Goal: Ask a question

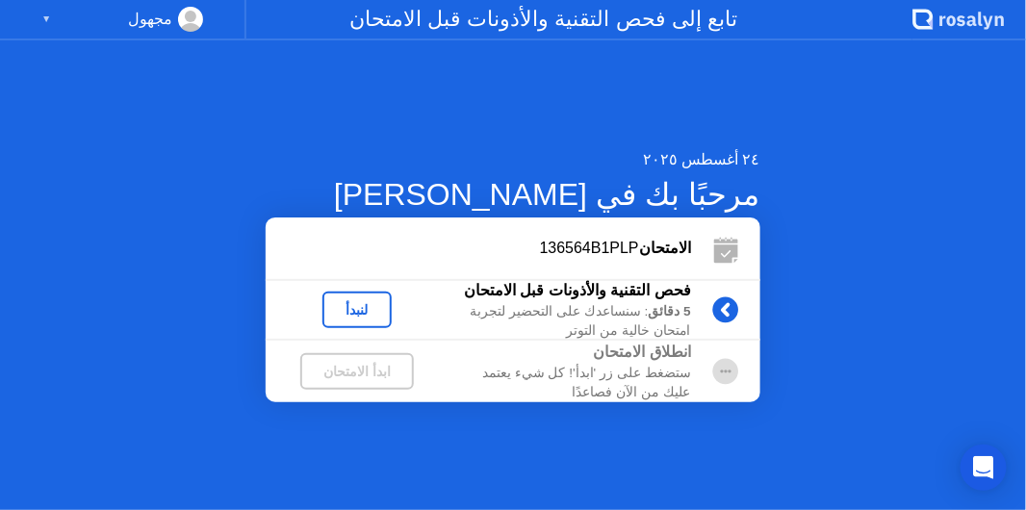
click at [384, 303] on div "لنبدأ" at bounding box center [357, 309] width 54 height 15
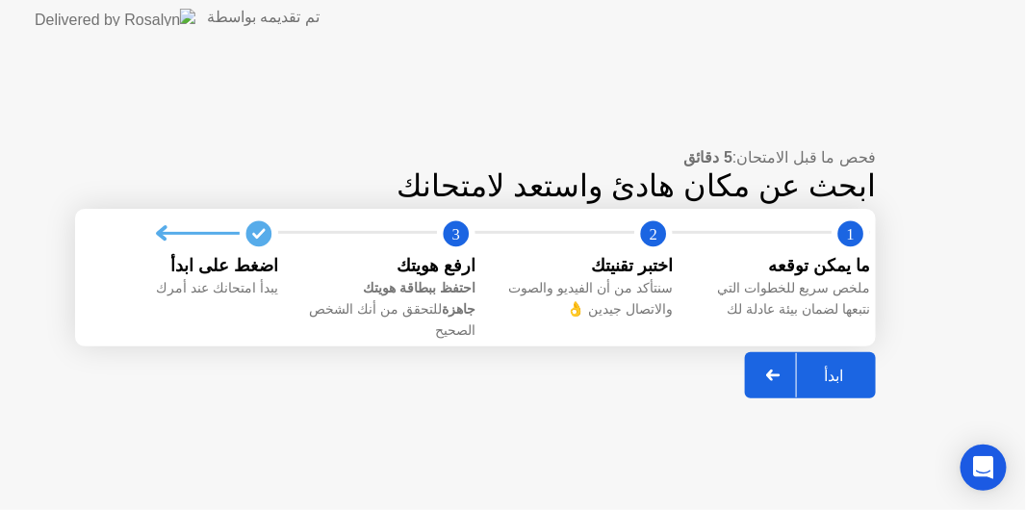
click at [833, 367] on div "ابدأ" at bounding box center [833, 376] width 73 height 18
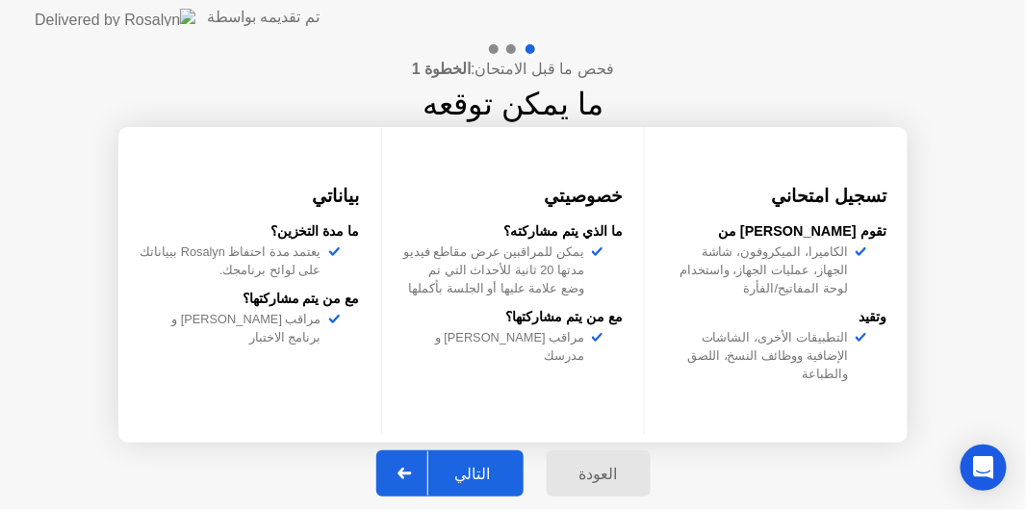
click at [485, 469] on div "التالي" at bounding box center [472, 474] width 89 height 18
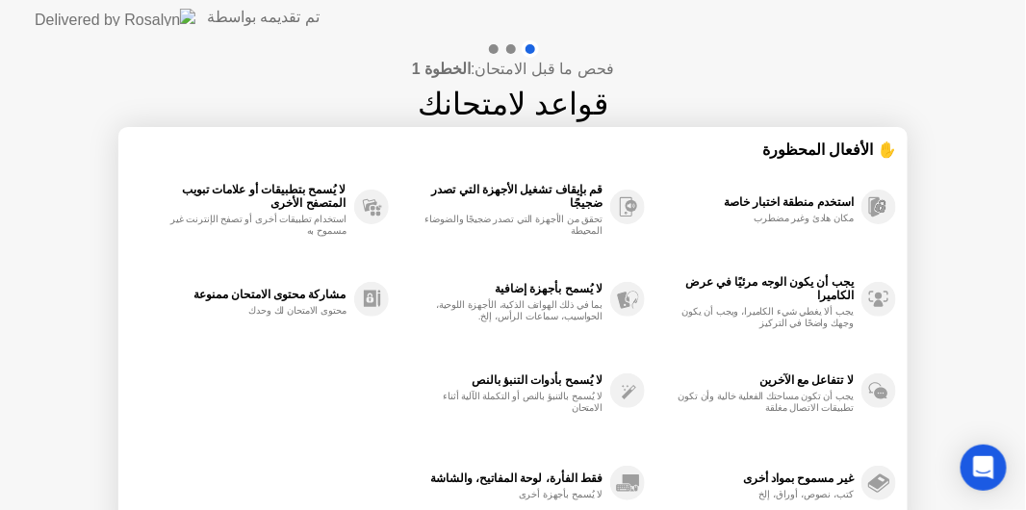
click at [507, 48] on div at bounding box center [511, 49] width 10 height 10
click at [789, 207] on div "استخدم منطقة اختبار خاصة" at bounding box center [753, 201] width 199 height 13
click at [976, 474] on icon "Open Intercom Messenger" at bounding box center [983, 467] width 22 height 25
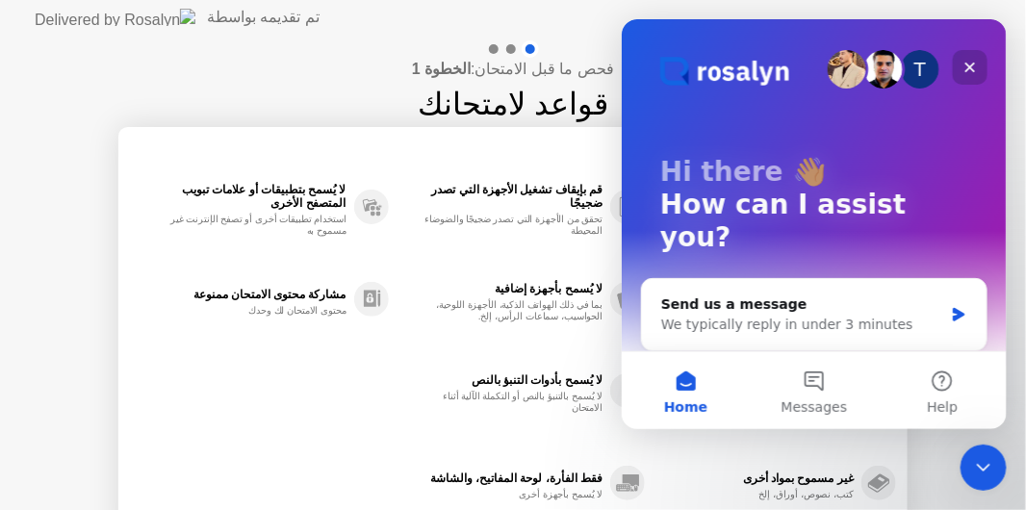
click at [975, 70] on icon "Close" at bounding box center [968, 66] width 15 height 15
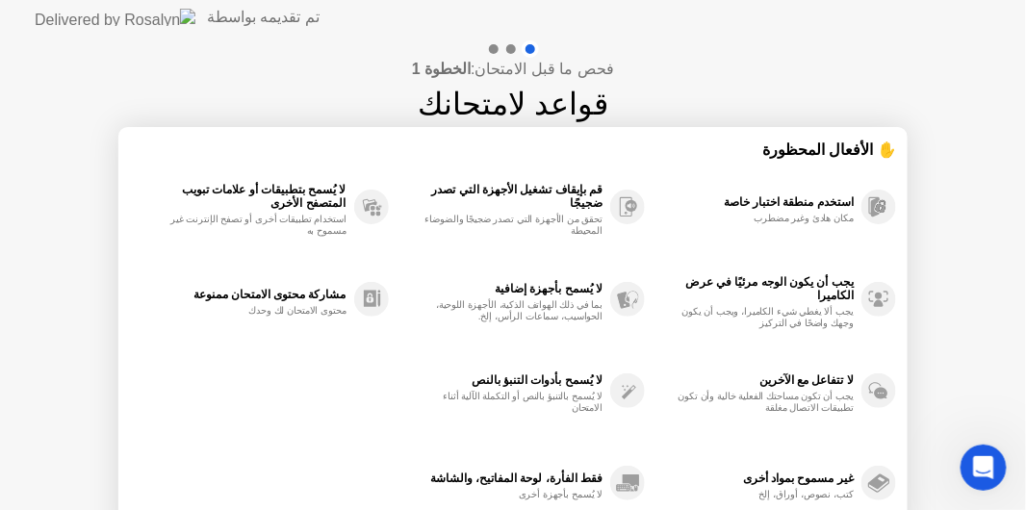
click at [95, 104] on div "فحص ما قبل الامتحان: الخطوة 1 قواعد لامتحانك ✋ الأفعال المحظورة استخدم منطقة اخ…" at bounding box center [513, 322] width 1026 height 574
drag, startPoint x: 122, startPoint y: 254, endPoint x: 123, endPoint y: 195, distance: 58.7
click at [123, 195] on section "✋ الأفعال المحظورة استخدم منطقة اختبار خاصة مكان هادئ وغير مضطرب يجب أن يكون ال…" at bounding box center [512, 334] width 789 height 414
drag, startPoint x: 158, startPoint y: 281, endPoint x: 151, endPoint y: 246, distance: 35.3
click at [151, 246] on div "استخدم منطقة اختبار خاصة مكان هادئ وغير مضطرب يجب أن يكون الوجه مرئيًا في عرض ا…" at bounding box center [513, 345] width 766 height 369
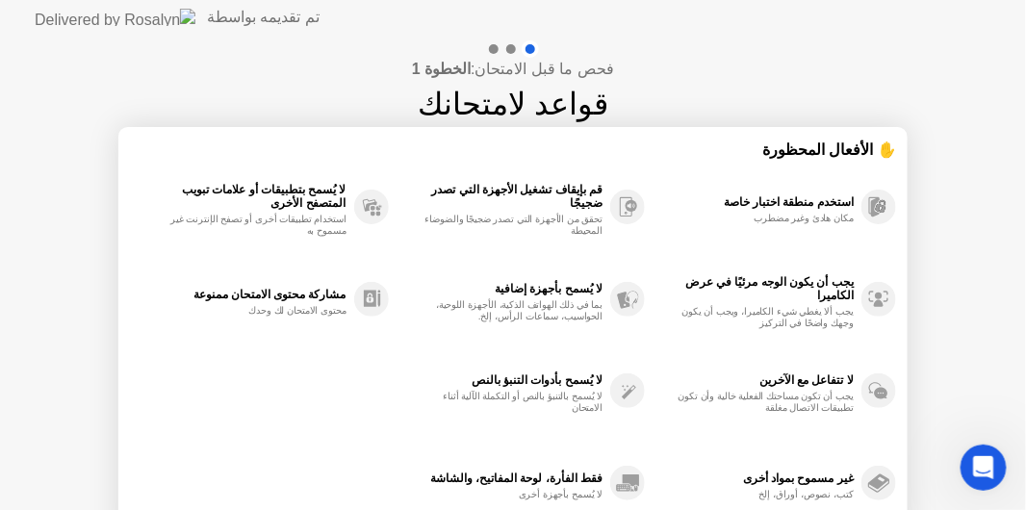
click at [509, 51] on div at bounding box center [511, 49] width 10 height 10
click at [507, 49] on div at bounding box center [511, 49] width 10 height 10
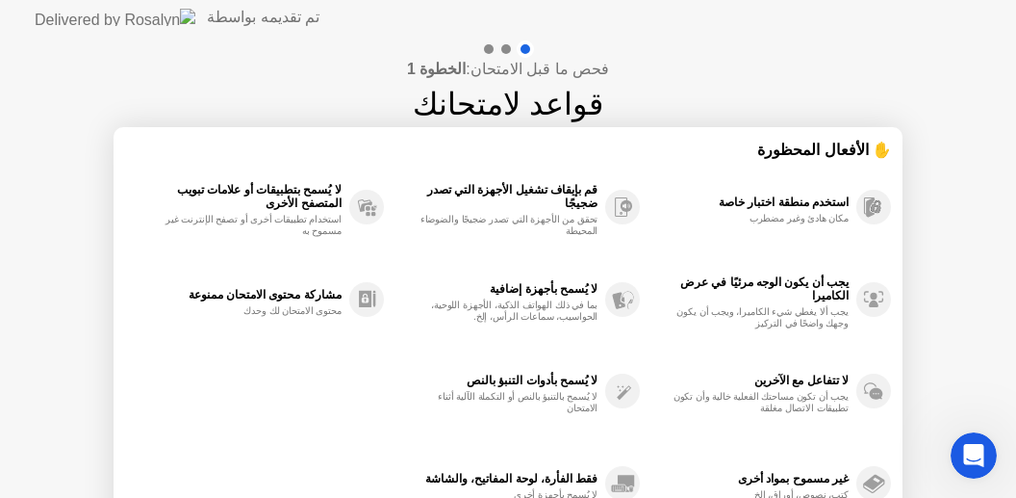
click at [503, 48] on div at bounding box center [506, 49] width 10 height 10
click at [877, 145] on div "✋ الأفعال المحظورة" at bounding box center [508, 150] width 766 height 22
click at [867, 206] on icon at bounding box center [871, 207] width 8 height 17
click at [978, 461] on icon "Open Intercom Messenger" at bounding box center [972, 453] width 32 height 32
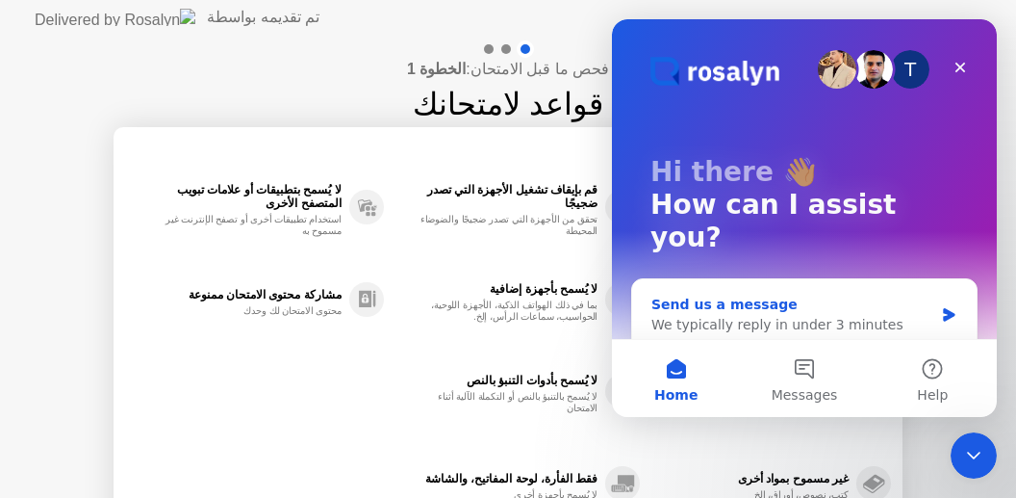
click at [699, 315] on div "We typically reply in under 3 minutes" at bounding box center [793, 325] width 282 height 20
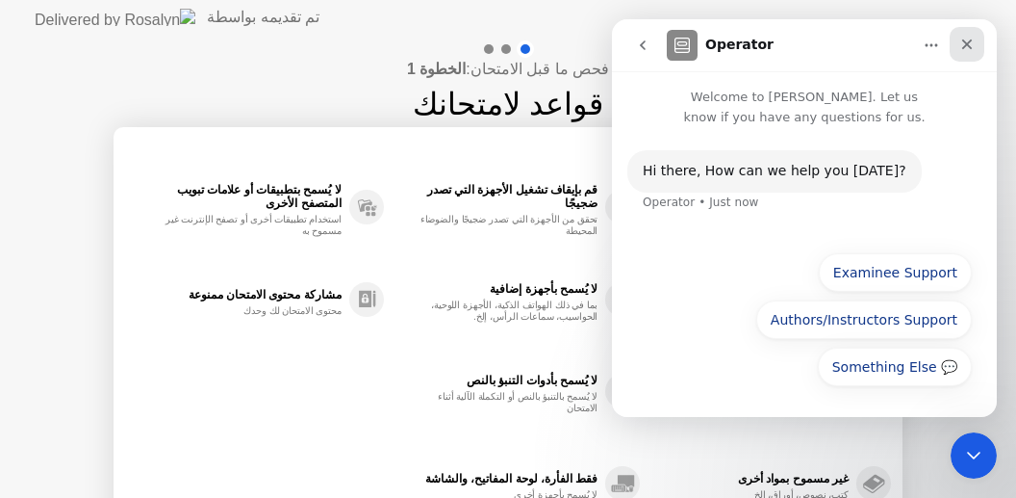
click at [972, 41] on icon "Close" at bounding box center [966, 44] width 15 height 15
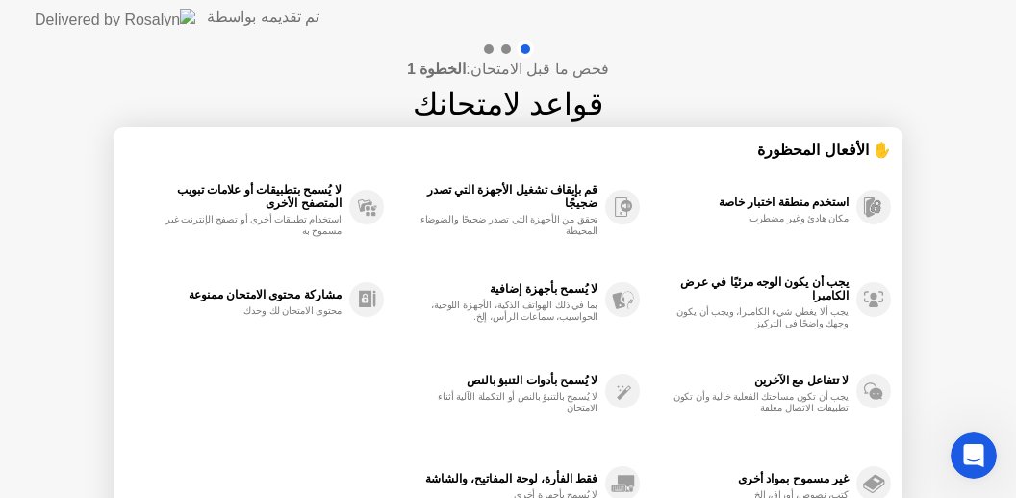
click at [820, 392] on div "يجب أن تكون مساحتك الفعلية خالية وأن تكون تطبيقات الاتصال مغلقة" at bounding box center [758, 402] width 182 height 23
click at [745, 439] on div "غير مسموح بمواد أخرى كتب، نصوص، أوراق، إلخ" at bounding box center [765, 483] width 251 height 92
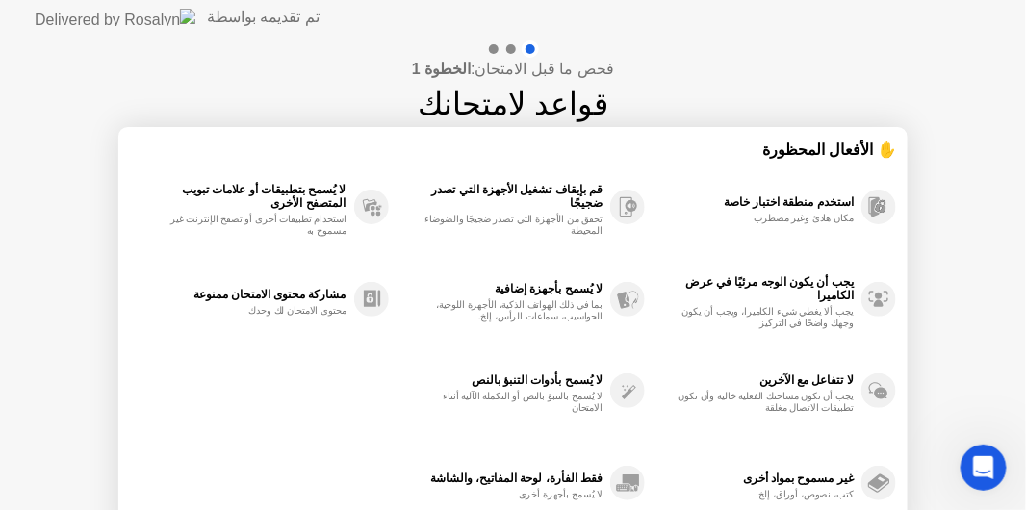
click at [511, 104] on h1 "قواعد لامتحانك" at bounding box center [513, 104] width 191 height 46
click at [207, 18] on div "تم تقديمه بواسطة" at bounding box center [263, 17] width 113 height 23
click at [979, 483] on div "Open Intercom Messenger" at bounding box center [981, 465] width 64 height 64
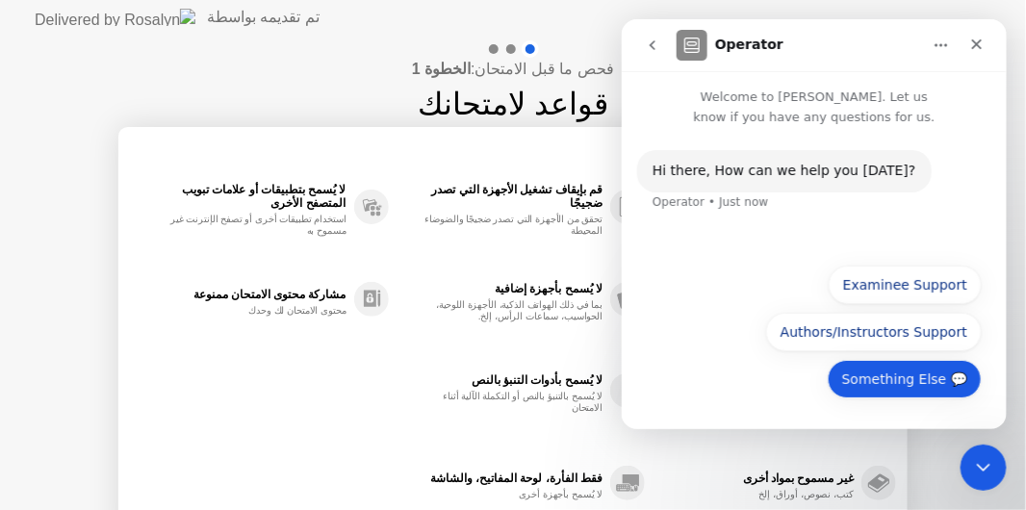
click at [900, 385] on button "Something Else 💬" at bounding box center [904, 378] width 154 height 38
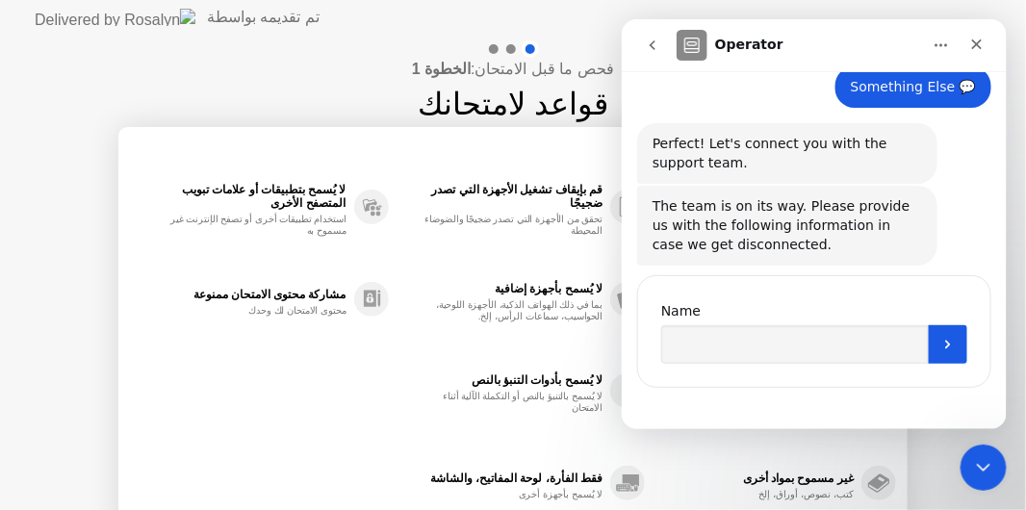
scroll to position [149, 0]
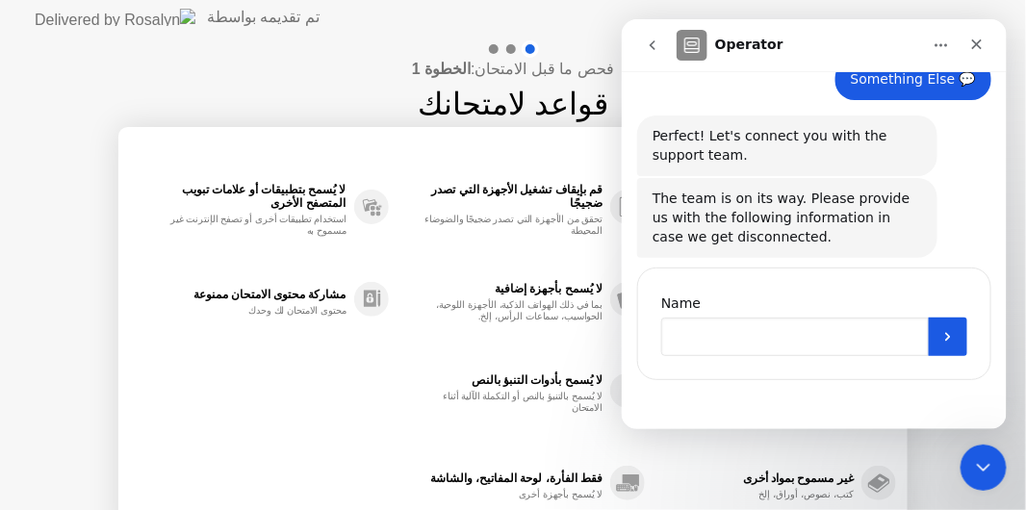
click at [851, 341] on input "Name" at bounding box center [794, 336] width 268 height 38
type input "***"
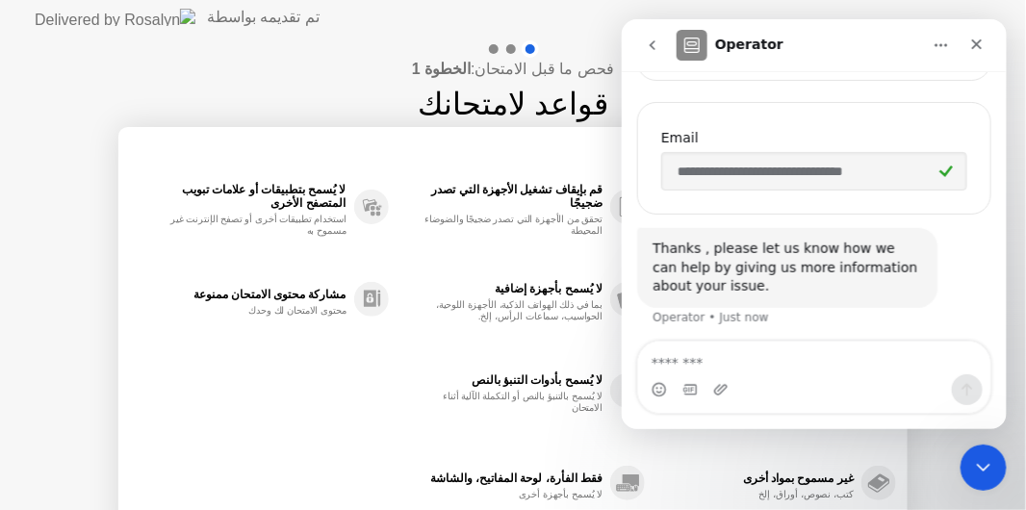
scroll to position [451, 0]
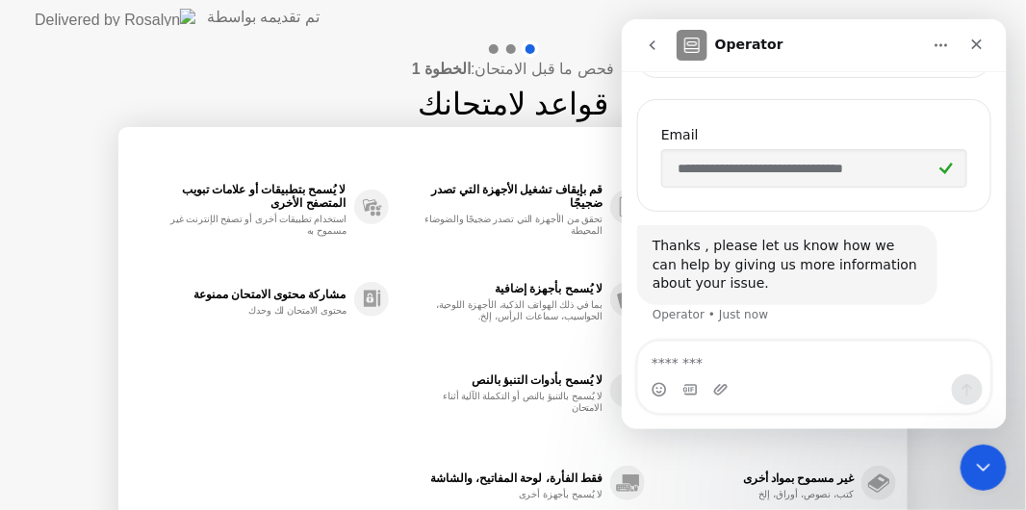
click at [811, 359] on textarea "Message…" at bounding box center [813, 357] width 352 height 33
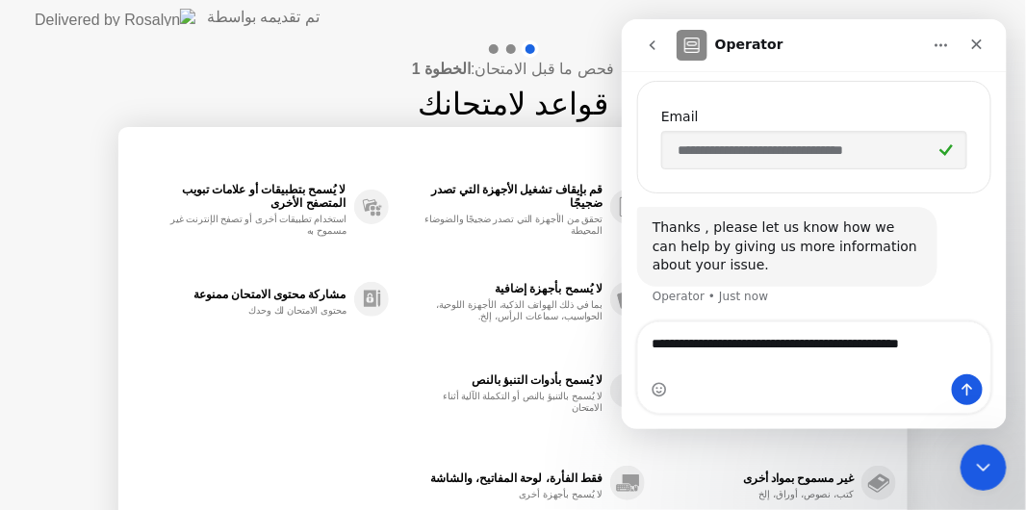
scroll to position [471, 0]
type textarea "**********"
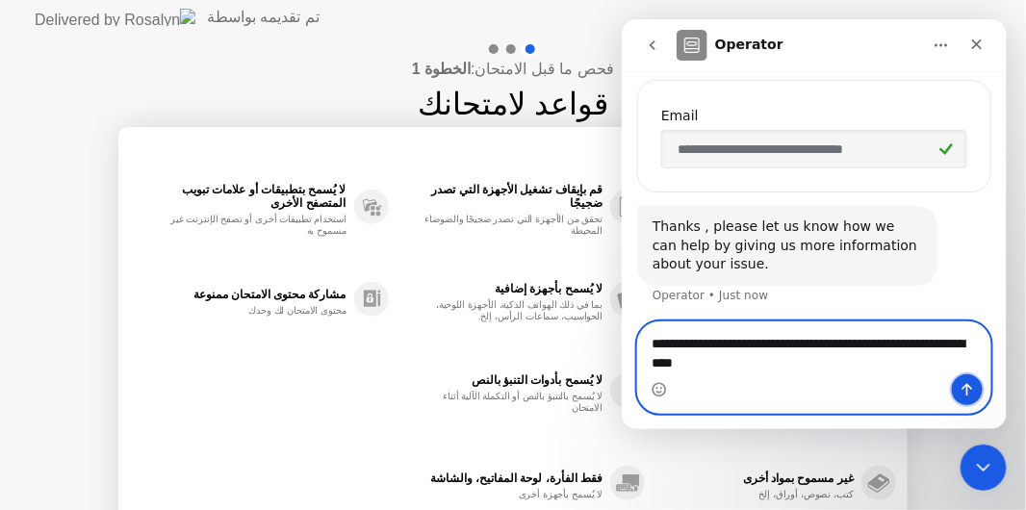
click at [967, 387] on icon "Send a message…" at bounding box center [965, 388] width 15 height 15
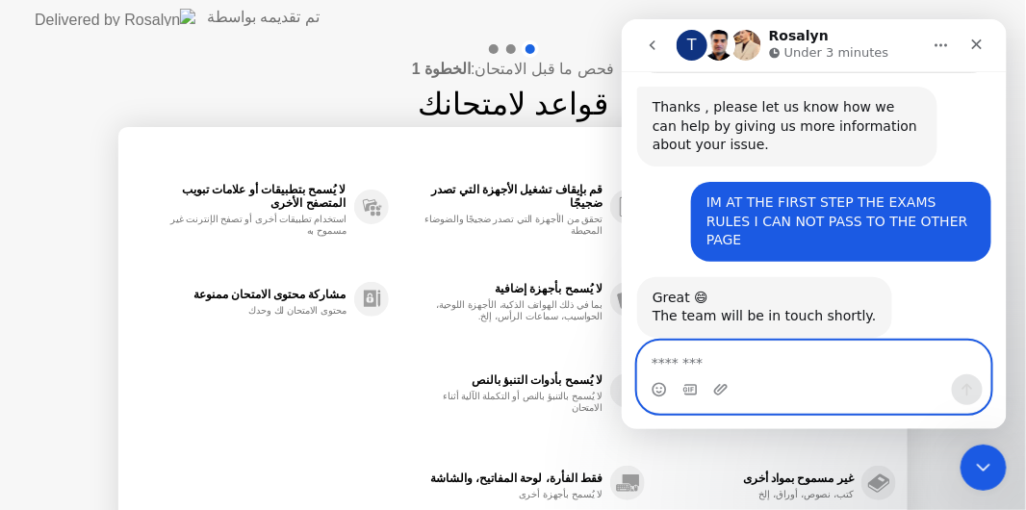
scroll to position [603, 0]
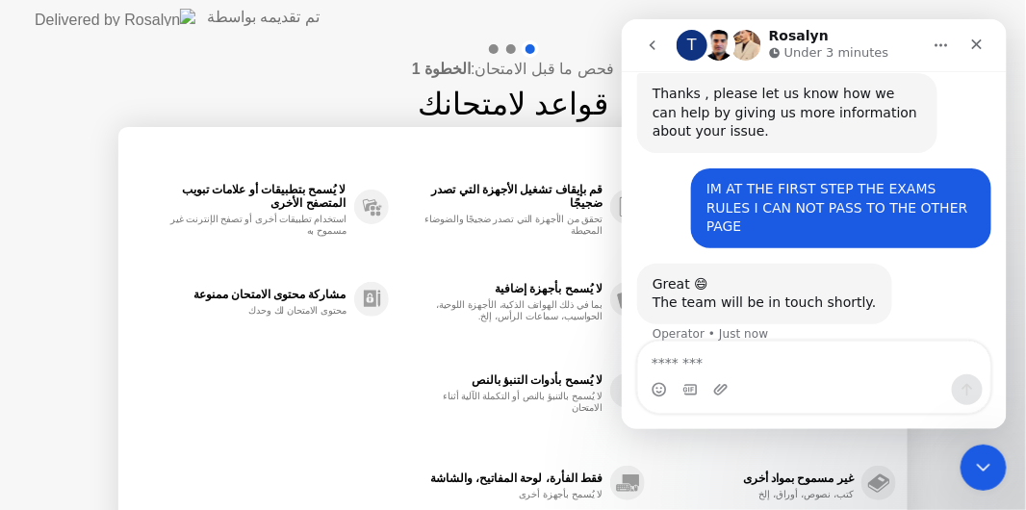
click at [368, 401] on div "استخدم منطقة اختبار خاصة مكان هادئ وغير مضطرب يجب أن يكون الوجه مرئيًا في عرض ا…" at bounding box center [513, 345] width 766 height 369
click at [935, 478] on div "فحص ما قبل الامتحان: الخطوة 1 قواعد لامتحانك ✋ الأفعال المحظورة استخدم منطقة اخ…" at bounding box center [513, 322] width 1026 height 574
click at [303, 98] on div "فحص ما قبل الامتحان: الخطوة 1 قواعد لامتحانك ✋ الأفعال المحظورة استخدم منطقة اخ…" at bounding box center [513, 322] width 1026 height 574
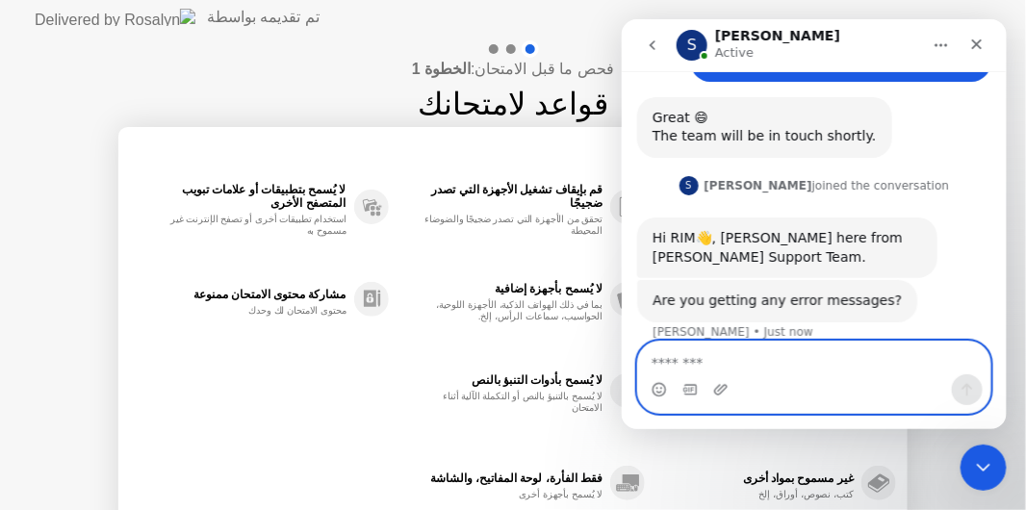
scroll to position [768, 0]
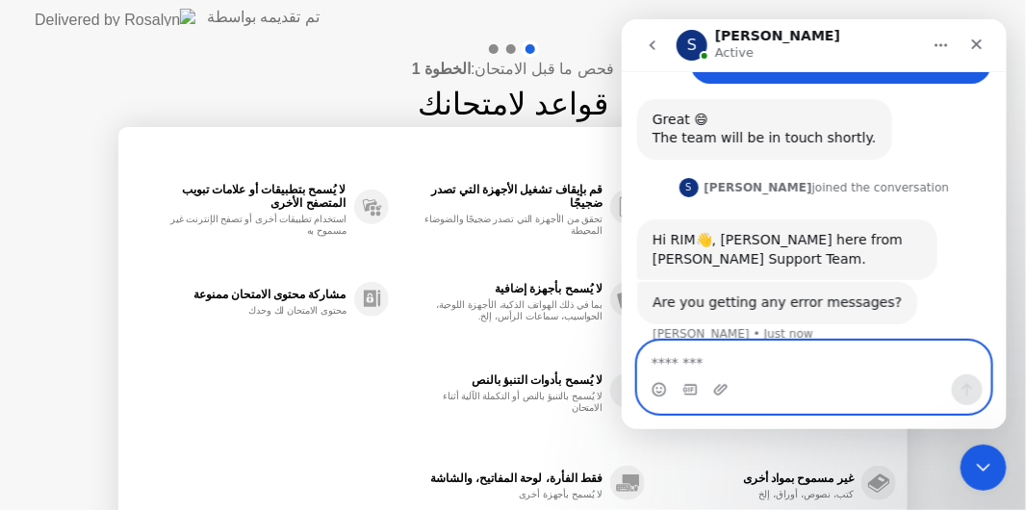
click at [720, 364] on textarea "Message…" at bounding box center [813, 357] width 353 height 33
type textarea "*****"
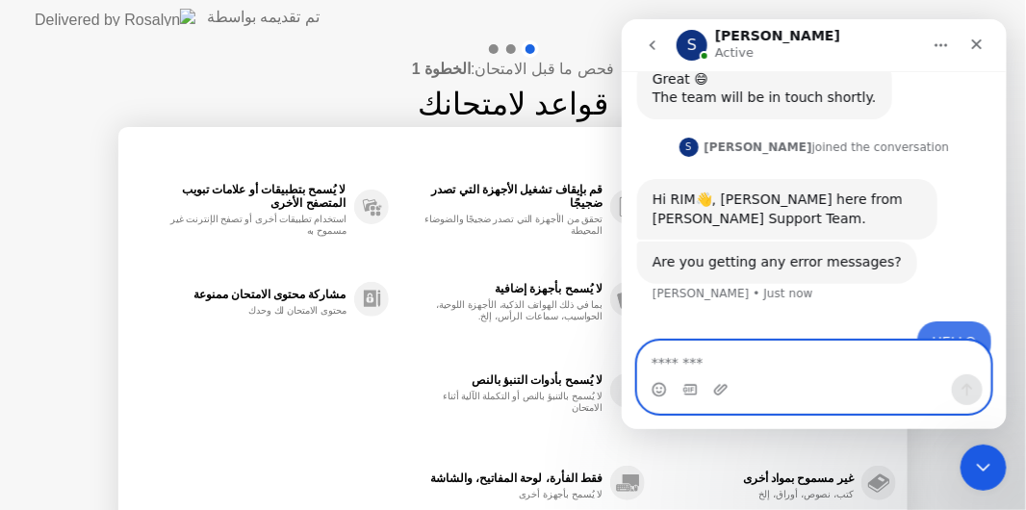
scroll to position [825, 0]
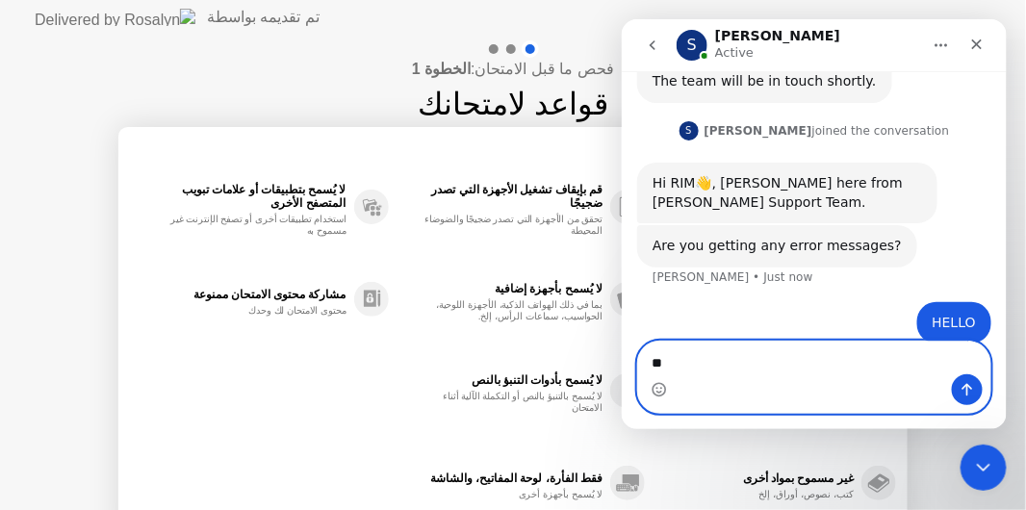
type textarea "**"
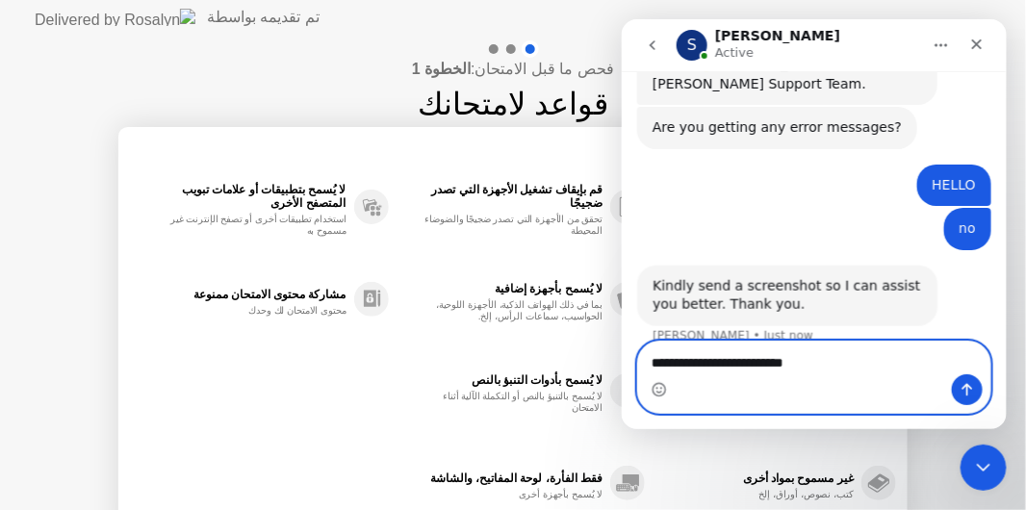
scroll to position [945, 0]
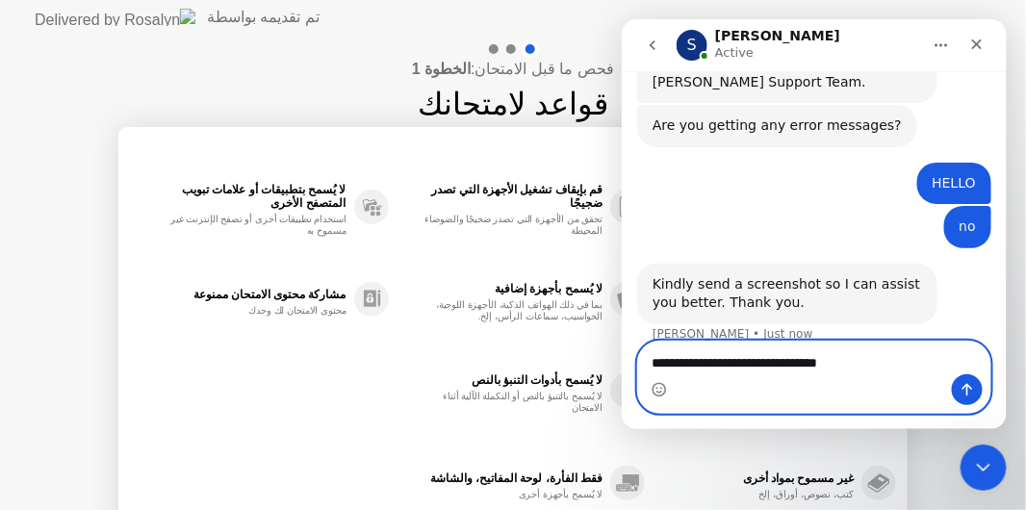
type textarea "**********"
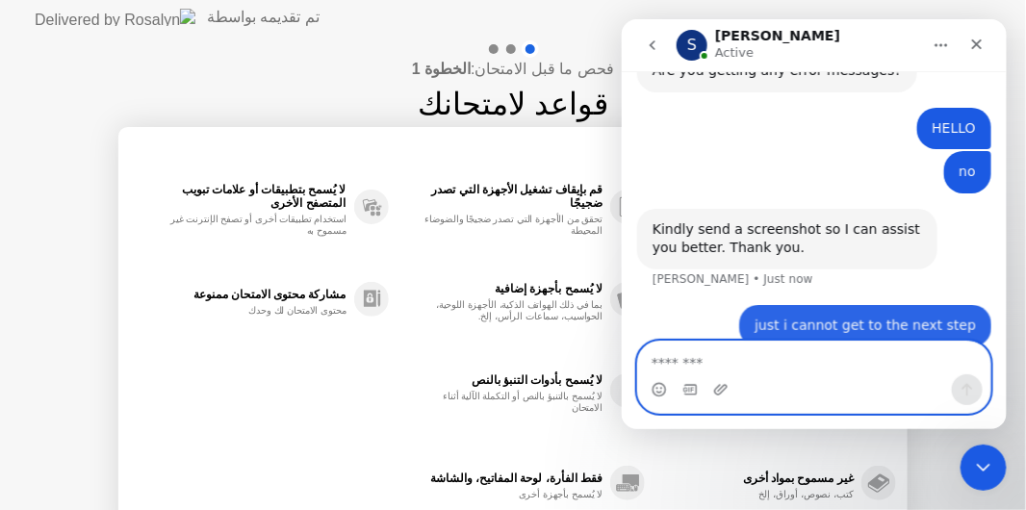
scroll to position [1003, 0]
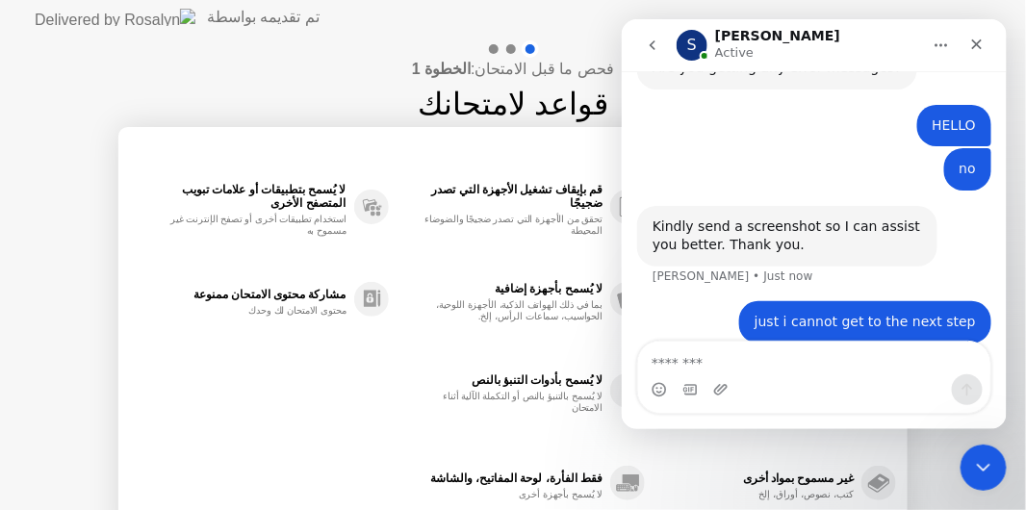
click at [854, 376] on div "Intercom messenger" at bounding box center [813, 388] width 352 height 31
click at [814, 378] on div "Intercom messenger" at bounding box center [813, 388] width 352 height 31
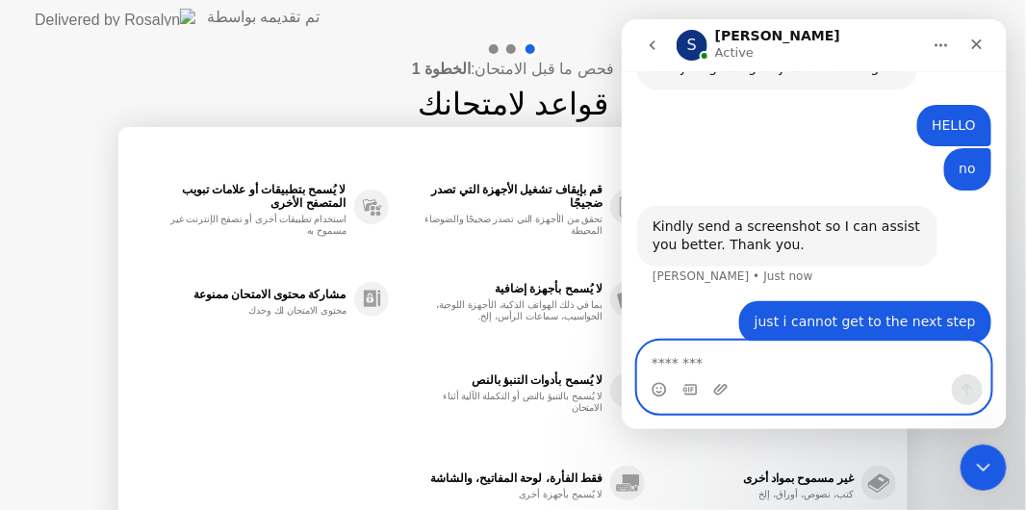
click at [766, 361] on textarea "Message…" at bounding box center [813, 357] width 353 height 33
type textarea "**********"
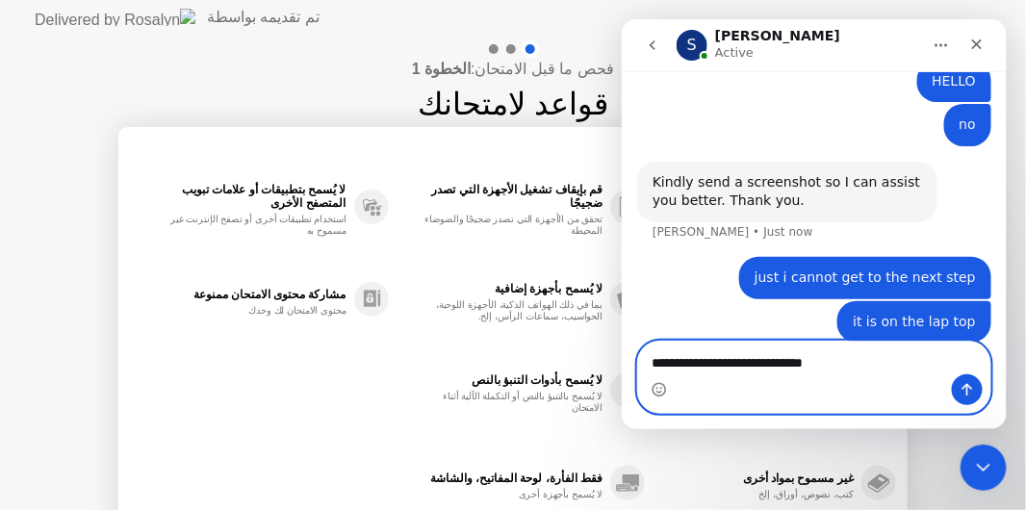
type textarea "**********"
click at [961, 384] on icon "Send a message…" at bounding box center [965, 388] width 15 height 15
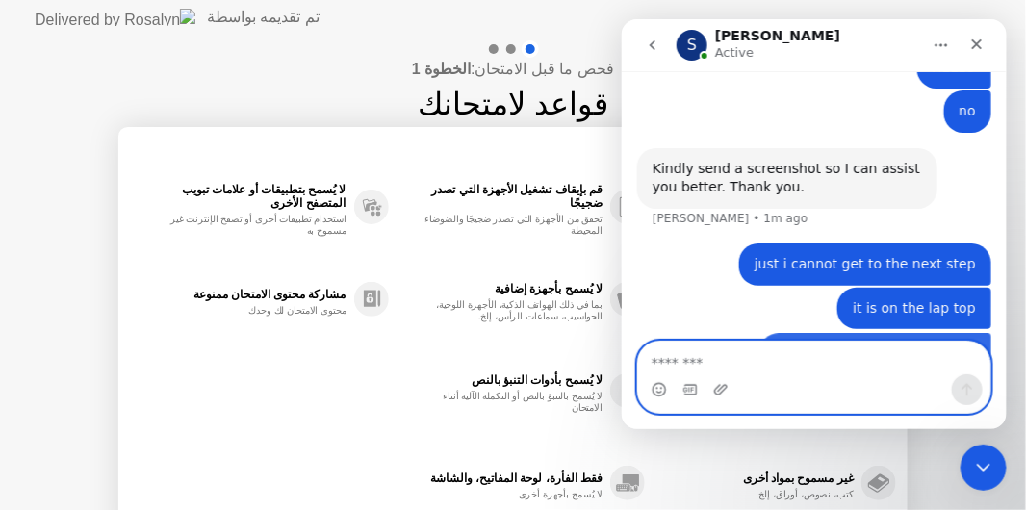
scroll to position [1090, 0]
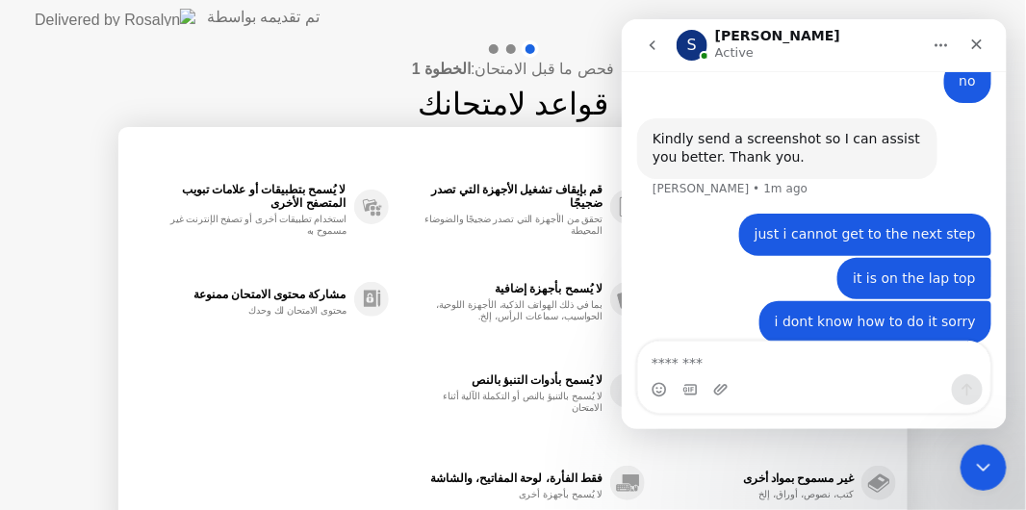
click at [291, 56] on div "فحص ما قبل الامتحان: الخطوة 1 قواعد لامتحانك ✋ الأفعال المحظورة استخدم منطقة اخ…" at bounding box center [513, 322] width 1026 height 574
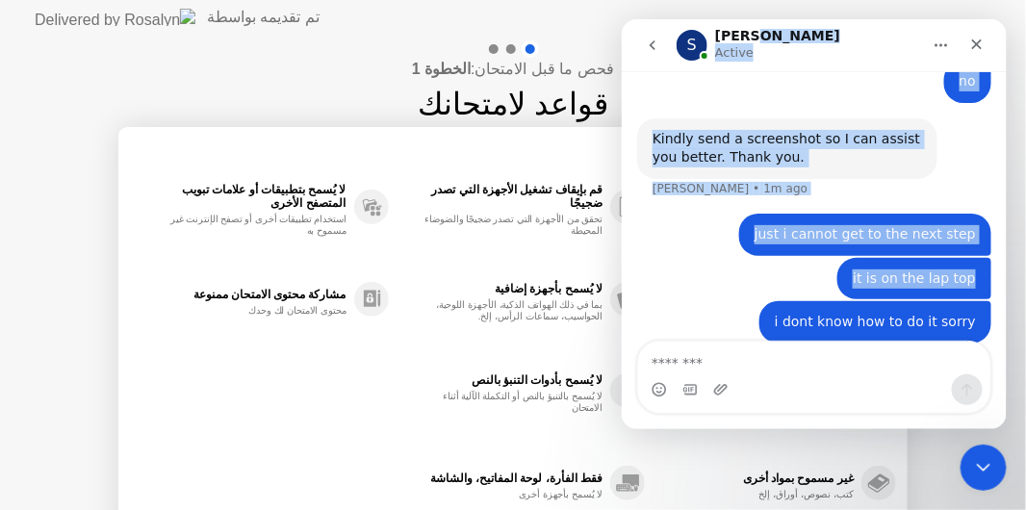
drag, startPoint x: 842, startPoint y: 42, endPoint x: 916, endPoint y: 272, distance: 241.6
click at [916, 272] on div "**********" at bounding box center [813, 223] width 385 height 410
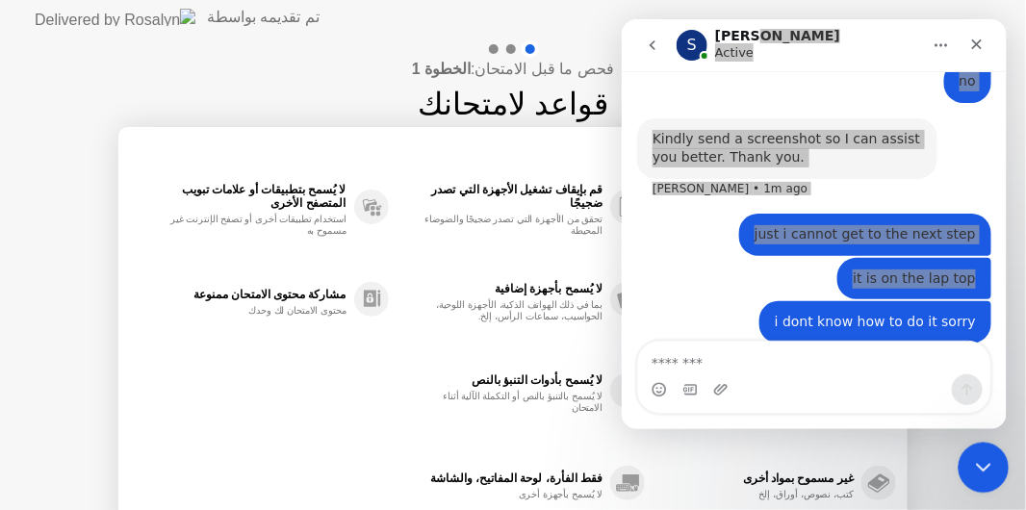
click at [972, 448] on div "Close Intercom Messenger" at bounding box center [981, 465] width 46 height 46
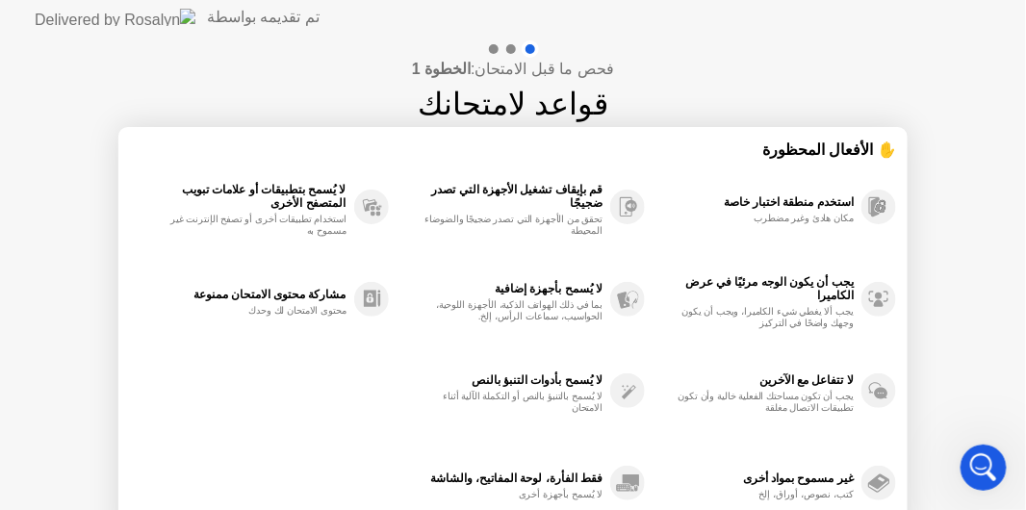
scroll to position [1164, 0]
click at [1023, 236] on div "فحص ما قبل الامتحان: الخطوة 1 قواعد لامتحانك ✋ الأفعال المحظورة استخدم منطقة اخ…" at bounding box center [513, 322] width 1026 height 574
drag, startPoint x: 1023, startPoint y: 236, endPoint x: 1017, endPoint y: 363, distance: 127.2
click at [1017, 363] on div "فحص ما قبل الامتحان: الخطوة 1 قواعد لامتحانك ✋ الأفعال المحظورة استخدم منطقة اخ…" at bounding box center [513, 322] width 1026 height 574
click at [830, 153] on div "✋ الأفعال المحظورة" at bounding box center [513, 150] width 766 height 22
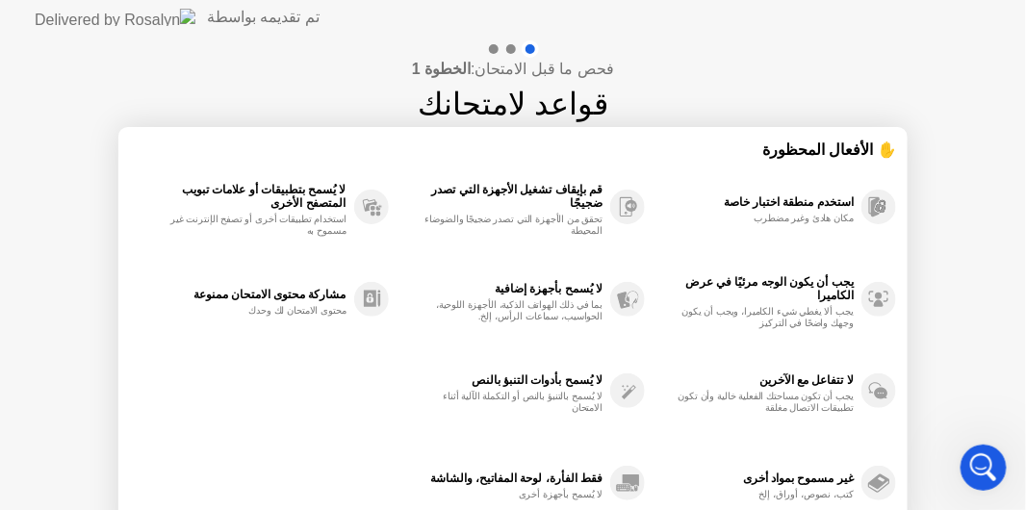
click at [938, 380] on div "فحص ما قبل الامتحان: الخطوة 1 قواعد لامتحانك ✋ الأفعال المحظورة استخدم منطقة اخ…" at bounding box center [513, 322] width 1026 height 574
drag, startPoint x: 938, startPoint y: 380, endPoint x: 632, endPoint y: 341, distance: 308.6
click at [632, 341] on div "فحص ما قبل الامتحان: الخطوة 1 قواعد لامتحانك ✋ الأفعال المحظورة استخدم منطقة اخ…" at bounding box center [513, 322] width 1026 height 574
click at [632, 341] on div "لا يُسمح بأجهزة إضافية بما في ذلك الهواتف الذكية، الأجهزة اللوحية، الحواسيب، سم…" at bounding box center [517, 299] width 257 height 92
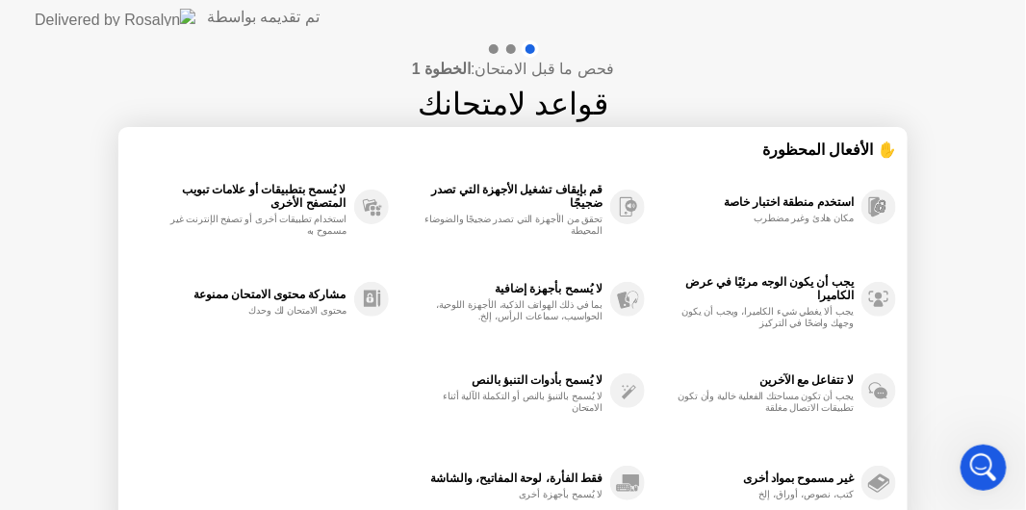
drag, startPoint x: 632, startPoint y: 341, endPoint x: 596, endPoint y: 300, distance: 54.5
click at [596, 300] on div "لا يُسمح بأجهزة إضافية بما في ذلك الهواتف الذكية، الأجهزة اللوحية، الحواسيب، سم…" at bounding box center [517, 299] width 257 height 92
click at [596, 300] on div "بما في ذلك الهواتف الذكية، الأجهزة اللوحية، الحواسيب، سماعات الرأس، إلخ." at bounding box center [512, 310] width 182 height 23
click at [265, 375] on div "استخدم منطقة اختبار خاصة مكان هادئ وغير مضطرب يجب أن يكون الوجه مرئيًا في عرض ا…" at bounding box center [513, 345] width 766 height 369
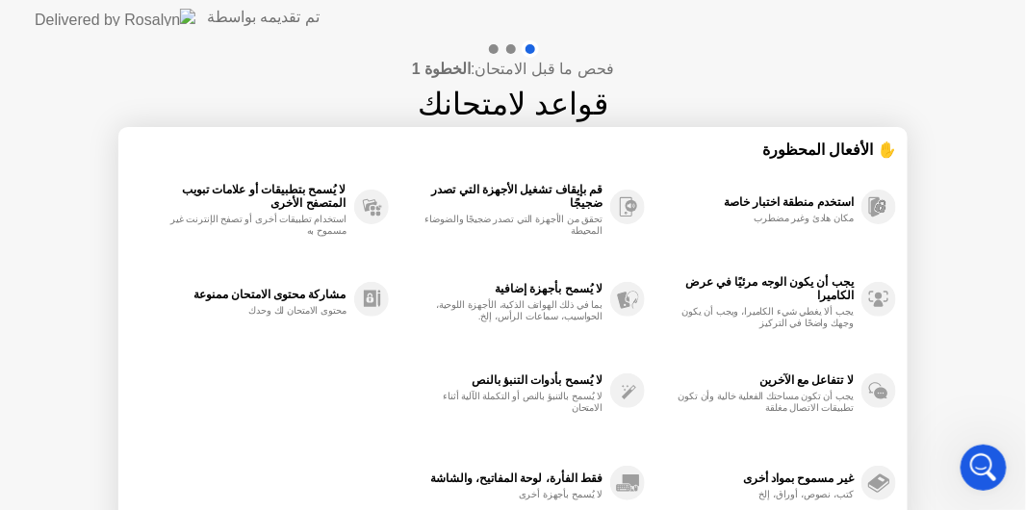
click at [265, 375] on div "استخدم منطقة اختبار خاصة مكان هادئ وغير مضطرب يجب أن يكون الوجه مرئيًا في عرض ا…" at bounding box center [513, 345] width 766 height 369
click at [509, 46] on div at bounding box center [511, 49] width 10 height 10
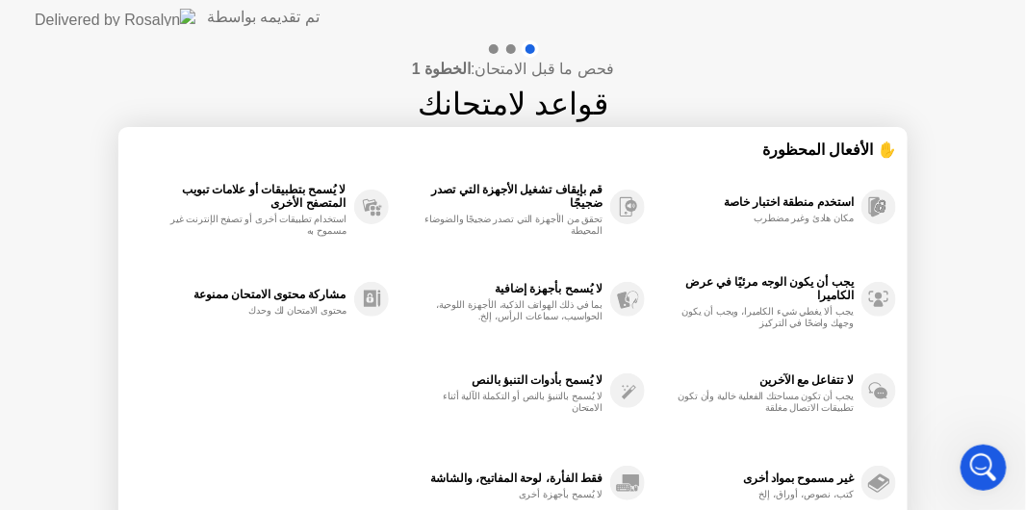
click at [509, 46] on div at bounding box center [511, 49] width 10 height 10
click at [971, 461] on icon "Open Intercom Messenger" at bounding box center [981, 465] width 32 height 32
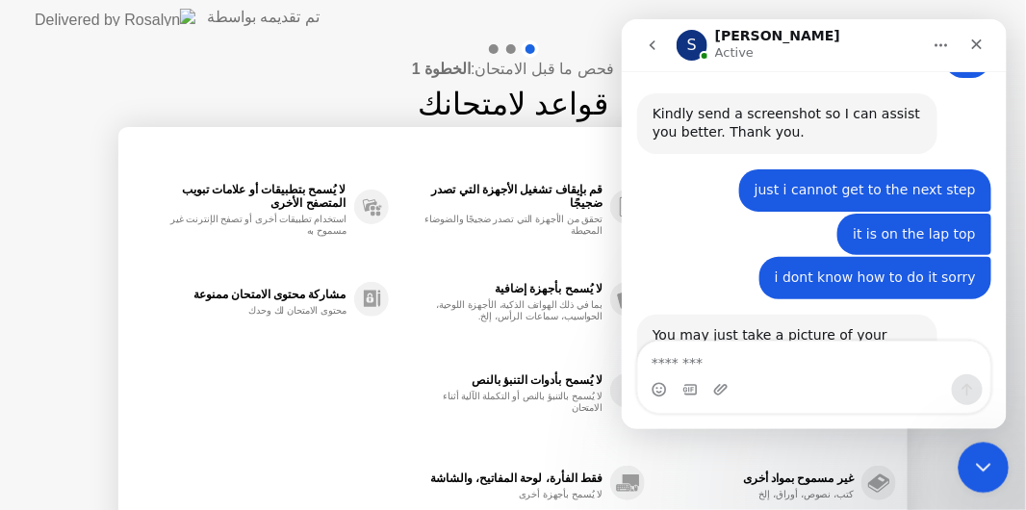
scroll to position [1204, 0]
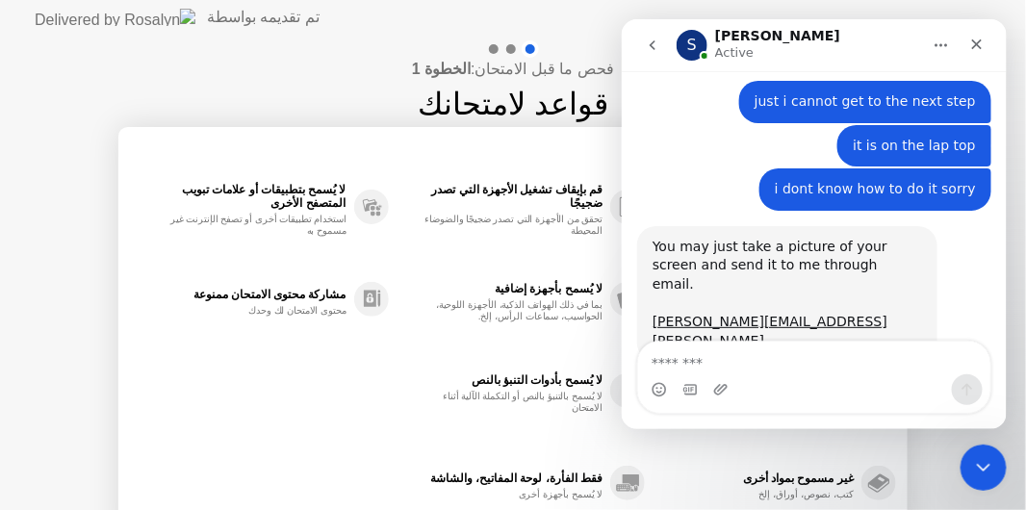
click at [752, 350] on textarea "Message…" at bounding box center [813, 357] width 352 height 33
type textarea "**********"
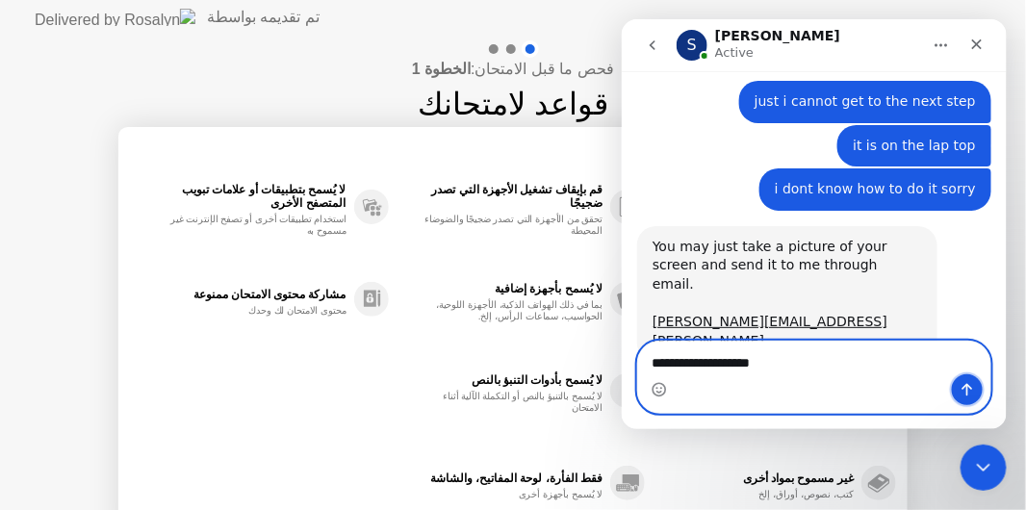
click at [964, 386] on icon "Send a message…" at bounding box center [966, 389] width 11 height 13
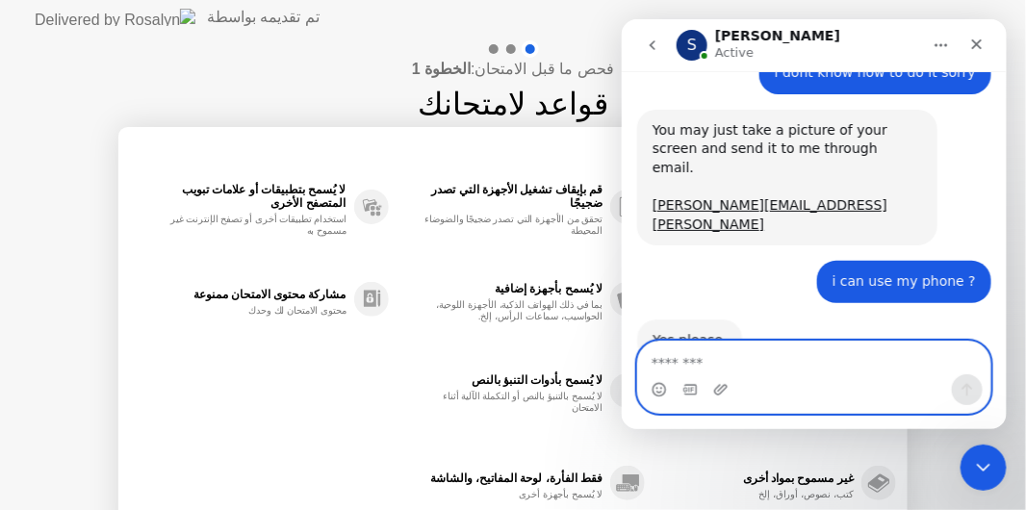
scroll to position [1319, 0]
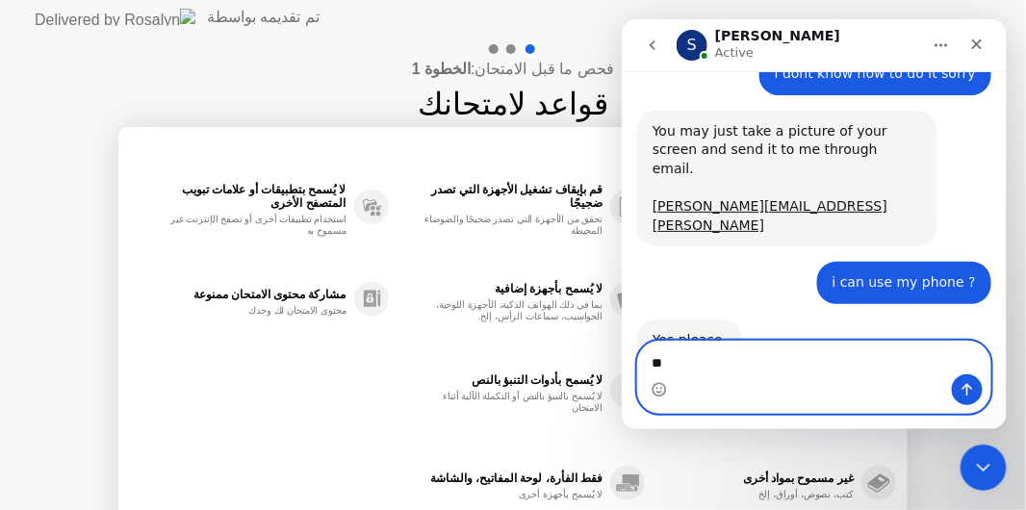
type textarea "**"
click at [958, 381] on button "Send a message…" at bounding box center [966, 388] width 31 height 31
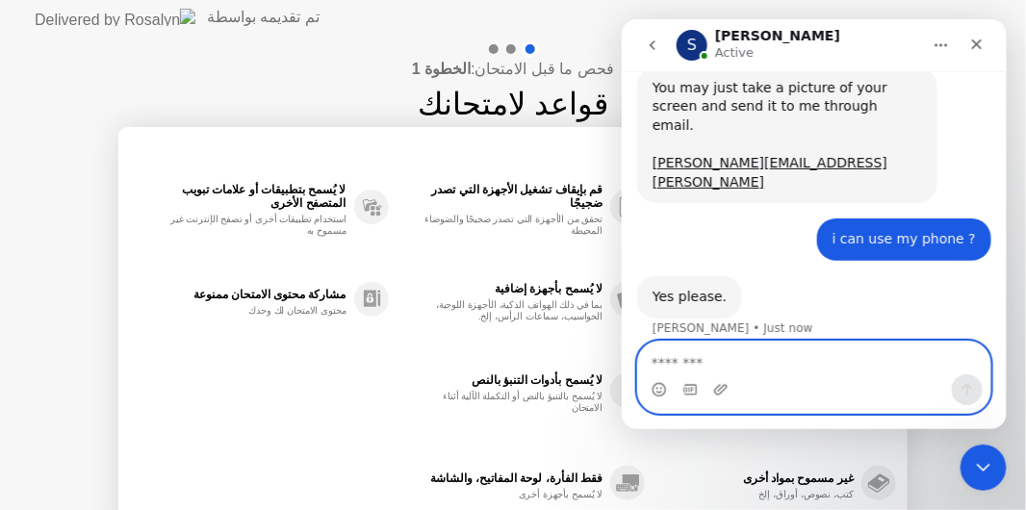
scroll to position [1377, 0]
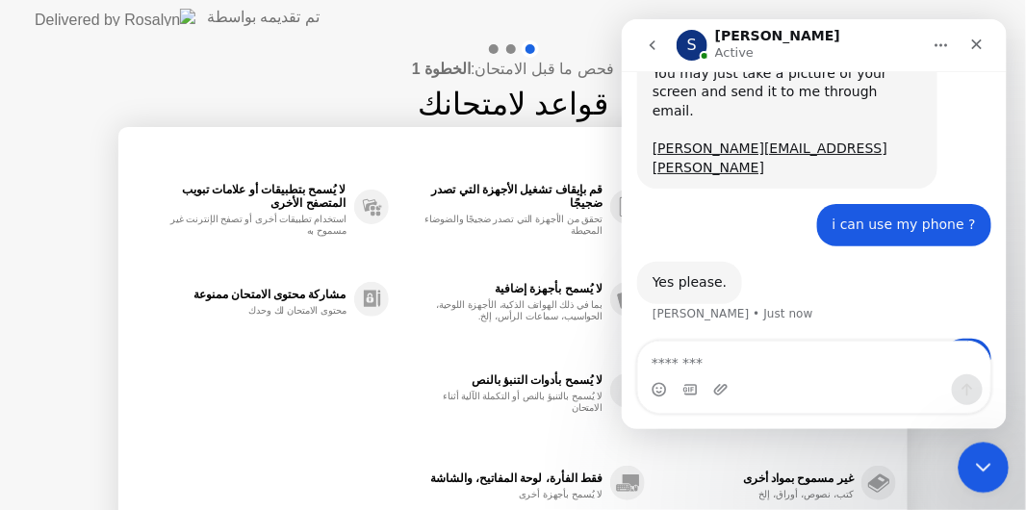
click at [984, 463] on icon "Close Intercom Messenger" at bounding box center [980, 464] width 23 height 23
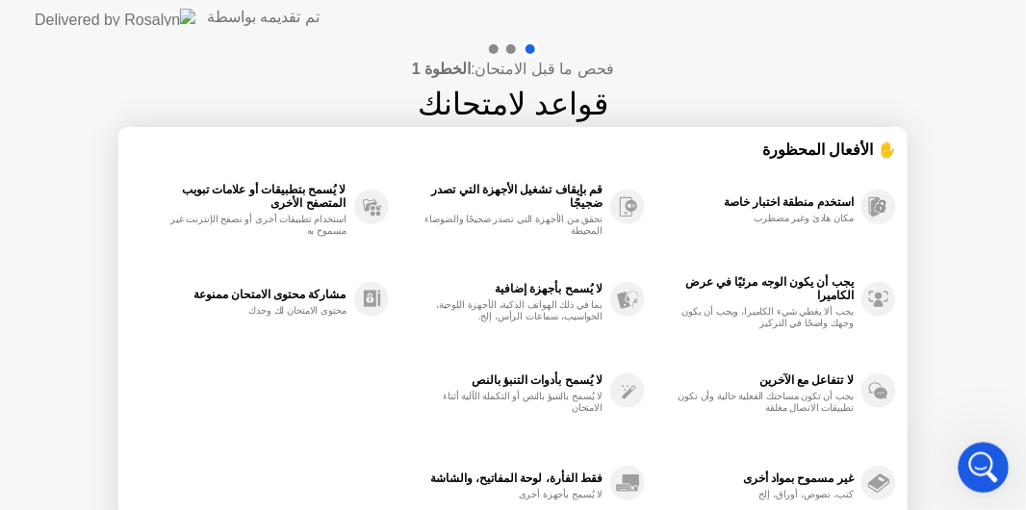
click at [984, 463] on icon "Open Intercom Messenger" at bounding box center [981, 465] width 32 height 32
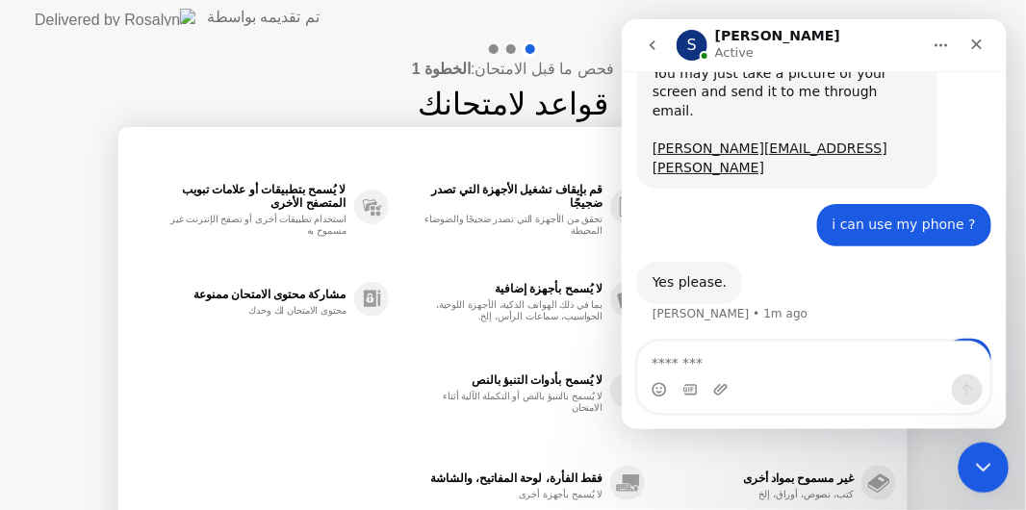
click at [972, 476] on div "Close Intercom Messenger" at bounding box center [981, 465] width 46 height 46
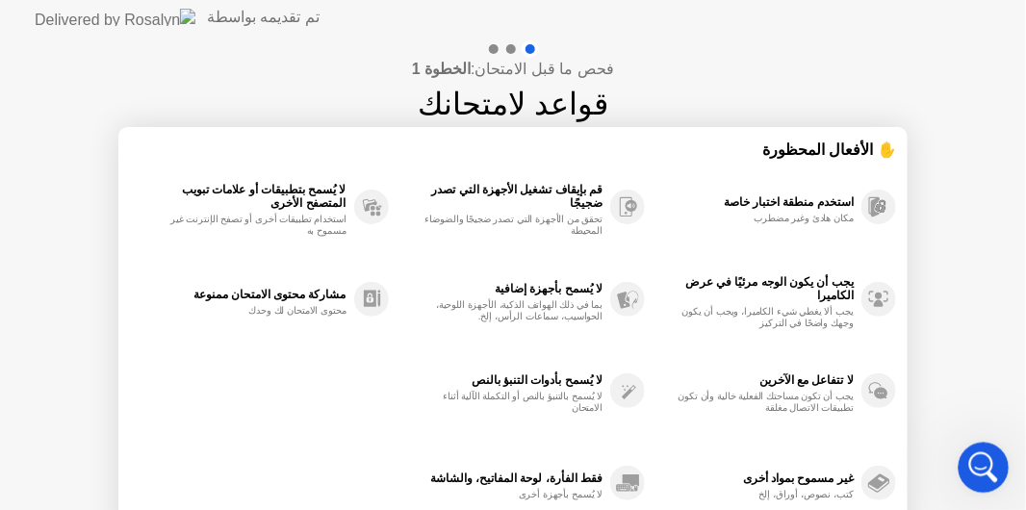
click at [972, 476] on div "Open Intercom Messenger" at bounding box center [981, 465] width 64 height 64
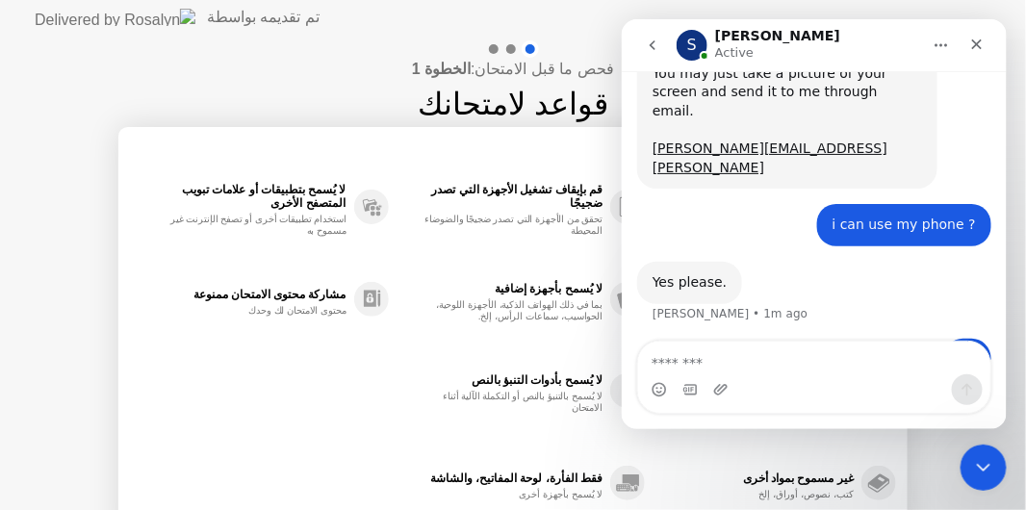
click at [733, 362] on textarea "Message…" at bounding box center [813, 357] width 352 height 33
type textarea "**********"
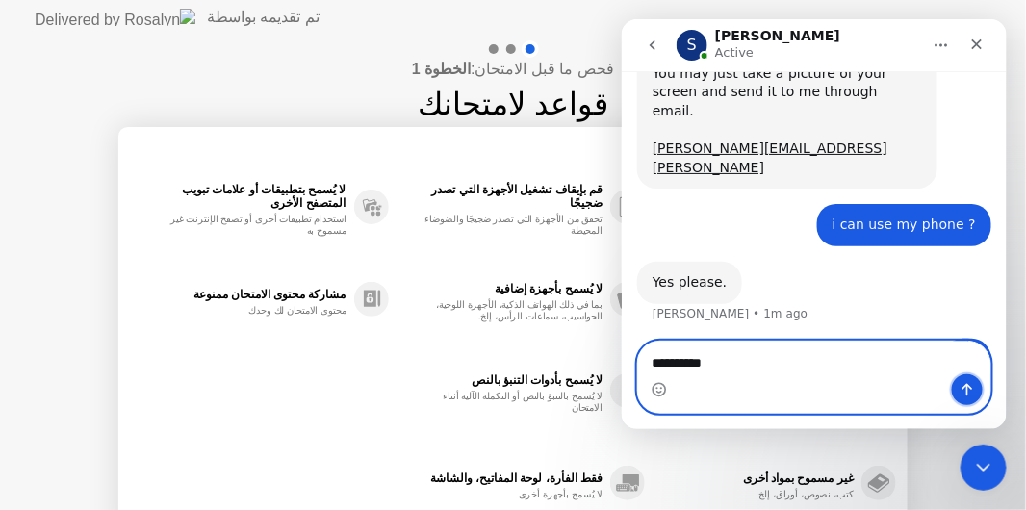
click at [977, 396] on button "Send a message…" at bounding box center [966, 388] width 31 height 31
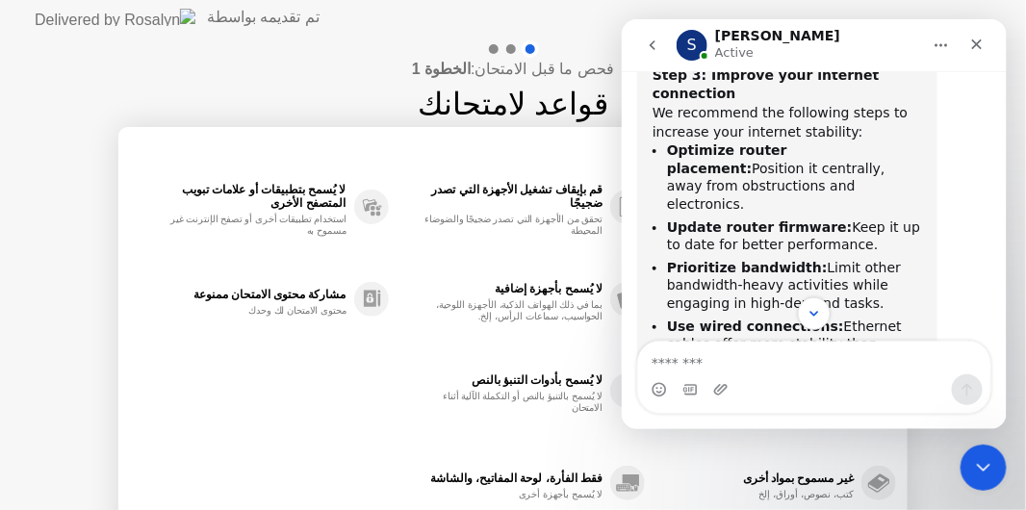
scroll to position [2272, 0]
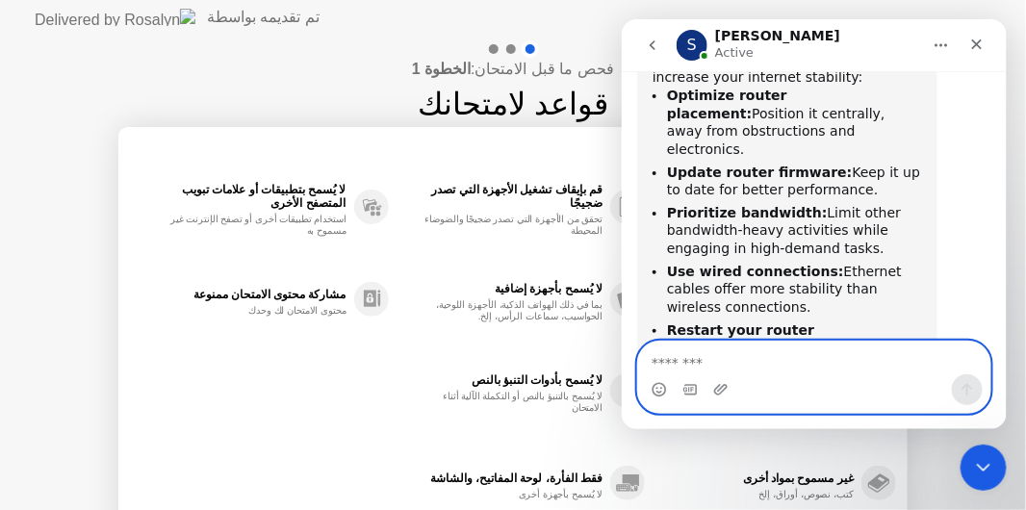
click at [730, 369] on textarea "Message…" at bounding box center [813, 357] width 353 height 33
type textarea "**********"
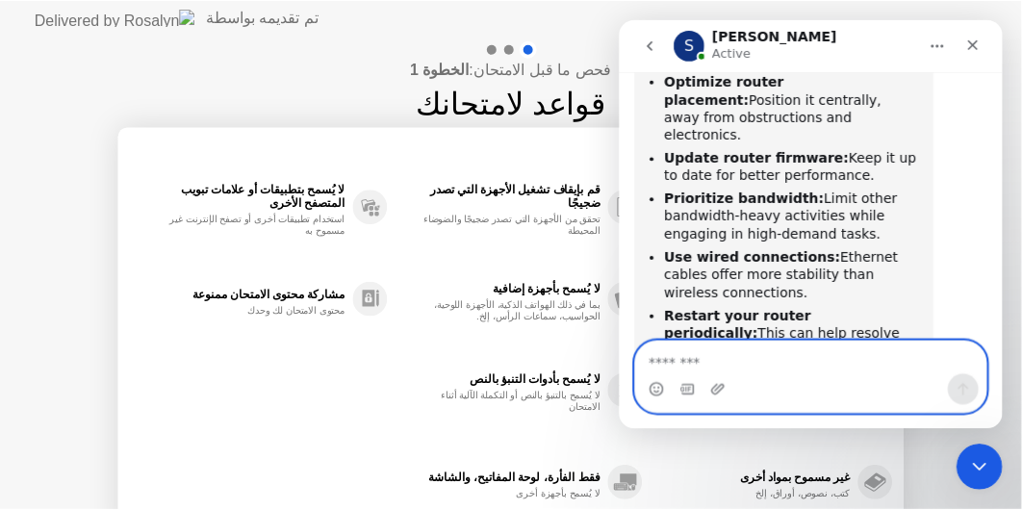
scroll to position [2329, 0]
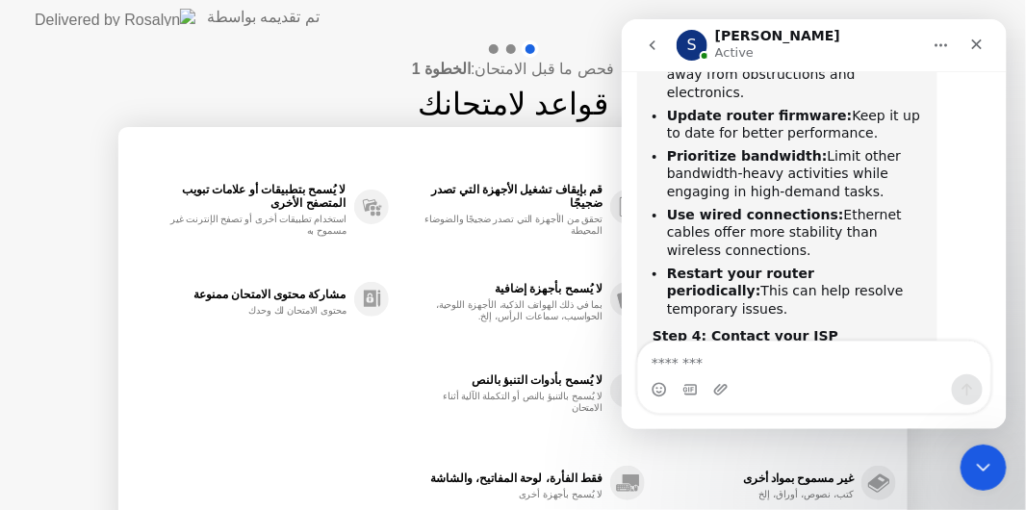
click at [254, 106] on div "فحص ما قبل الامتحان: الخطوة 1 قواعد لامتحانك ✋ الأفعال المحظورة استخدم منطقة اخ…" at bounding box center [513, 322] width 1026 height 574
click at [978, 41] on icon "Close" at bounding box center [976, 43] width 11 height 11
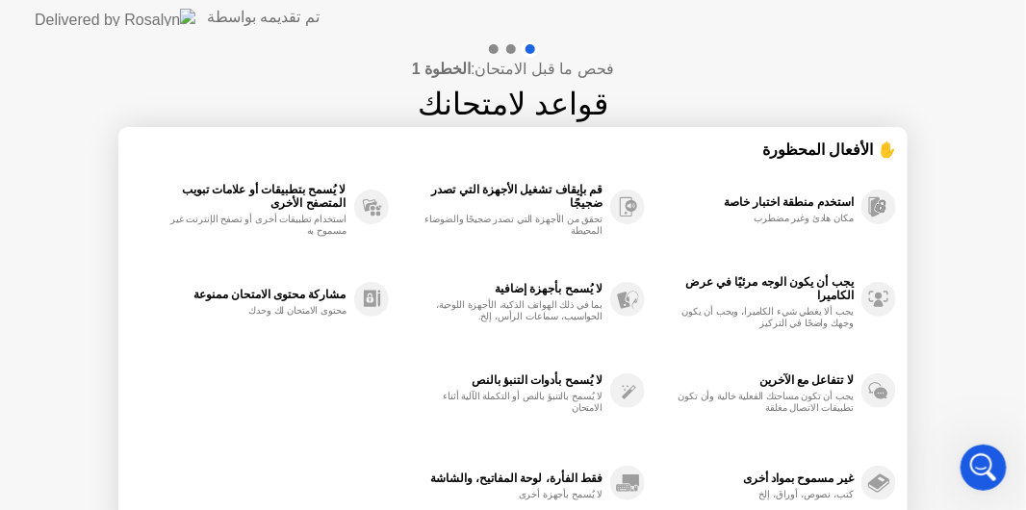
click at [37, 15] on img at bounding box center [115, 17] width 161 height 17
